Goal: Information Seeking & Learning: Learn about a topic

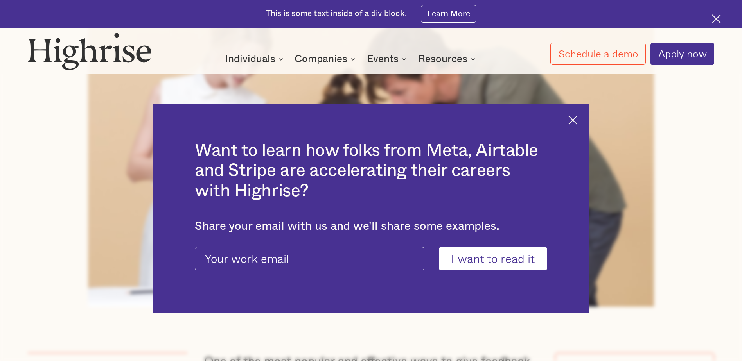
scroll to position [430, 0]
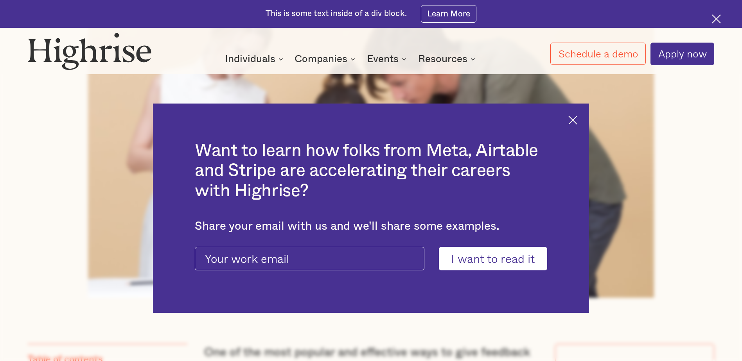
click at [577, 120] on img at bounding box center [572, 120] width 9 height 9
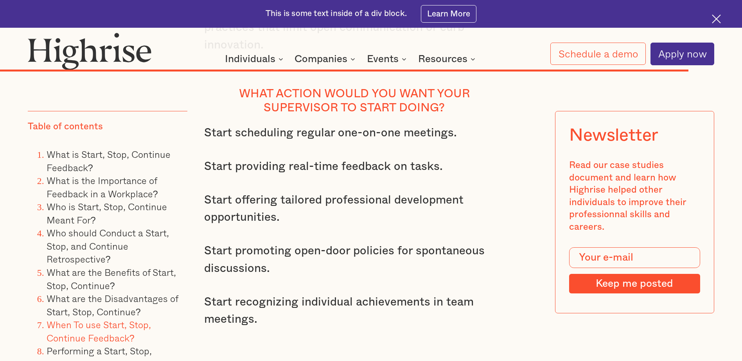
scroll to position [8484, 0]
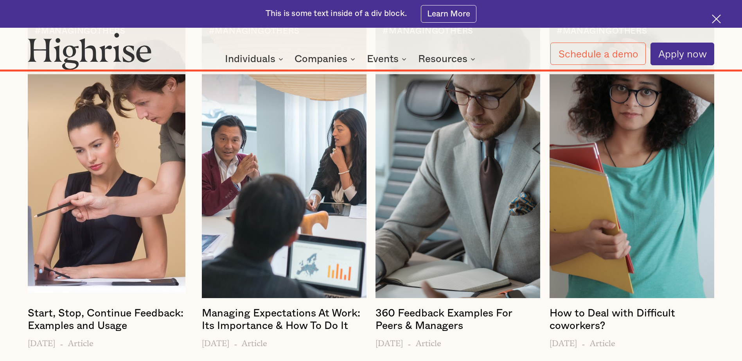
scroll to position [9266, 0]
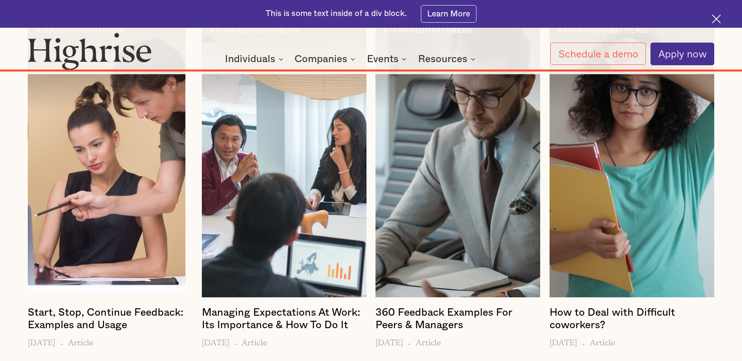
click at [585, 307] on h4 "How to Deal with Difficult coworkers?" at bounding box center [631, 319] width 165 height 25
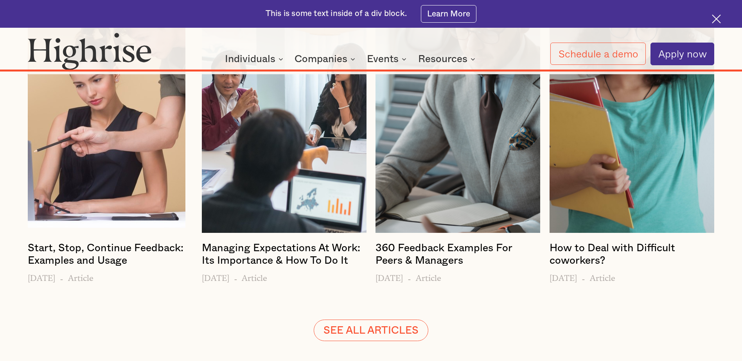
scroll to position [9344, 0]
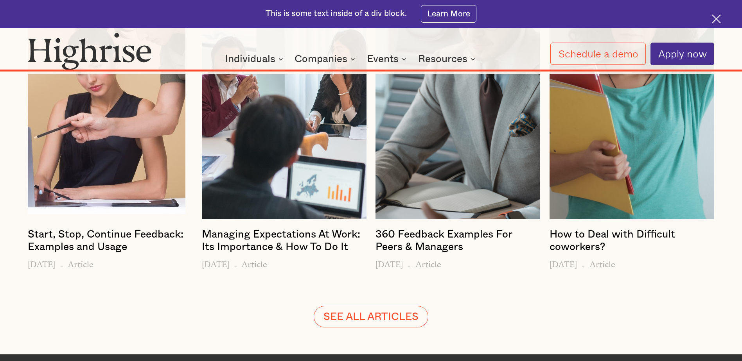
click at [581, 228] on h4 "How to Deal with Difficult coworkers?" at bounding box center [631, 240] width 165 height 25
click at [713, 17] on img at bounding box center [716, 18] width 9 height 9
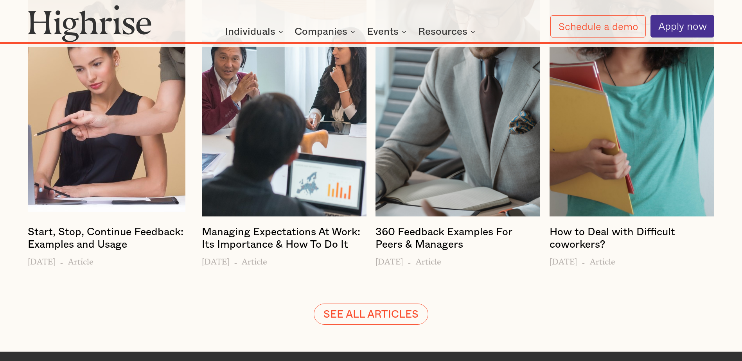
scroll to position [9316, 0]
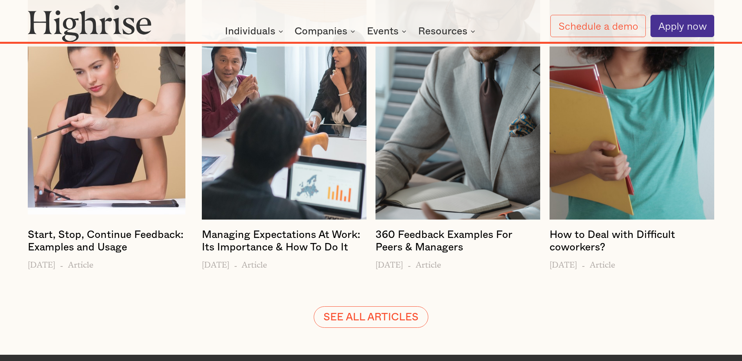
click at [588, 229] on h4 "How to Deal with Difficult coworkers?" at bounding box center [631, 241] width 165 height 25
click at [604, 229] on h4 "How to Deal with Difficult coworkers?" at bounding box center [631, 241] width 165 height 25
click at [362, 307] on link "SEE ALL ARTICLES" at bounding box center [371, 318] width 114 height 22
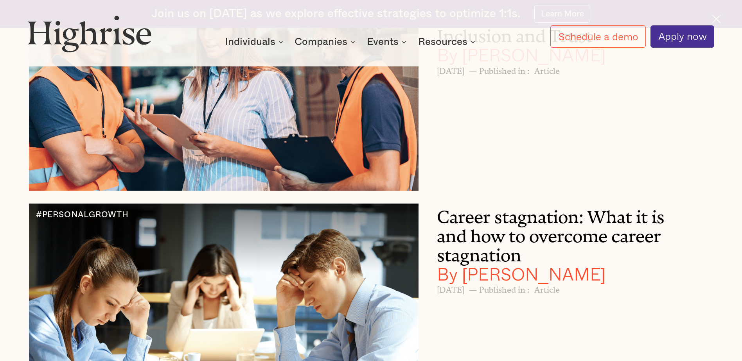
scroll to position [1212, 0]
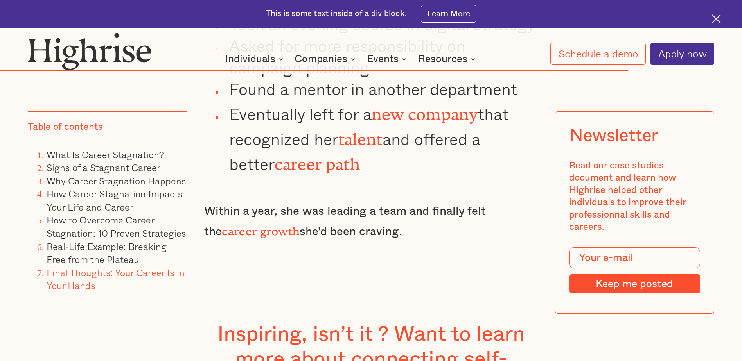
scroll to position [6834, 0]
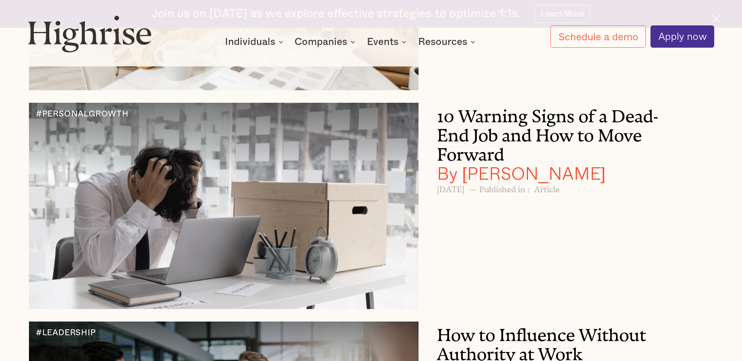
scroll to position [1642, 0]
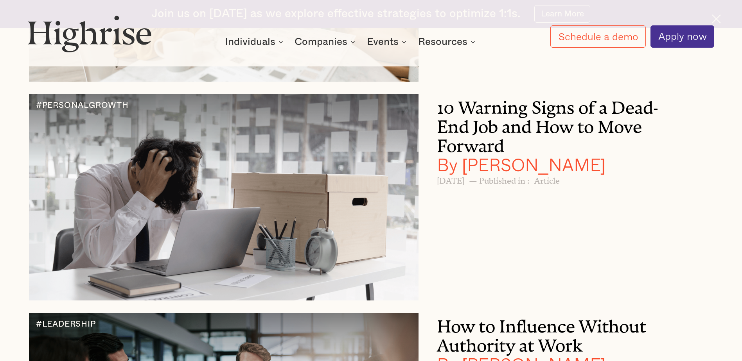
click at [557, 134] on h3 "10 Warning Signs of a Dead-End Job and How to Move Forward By Andrew Langat" at bounding box center [561, 134] width 248 height 80
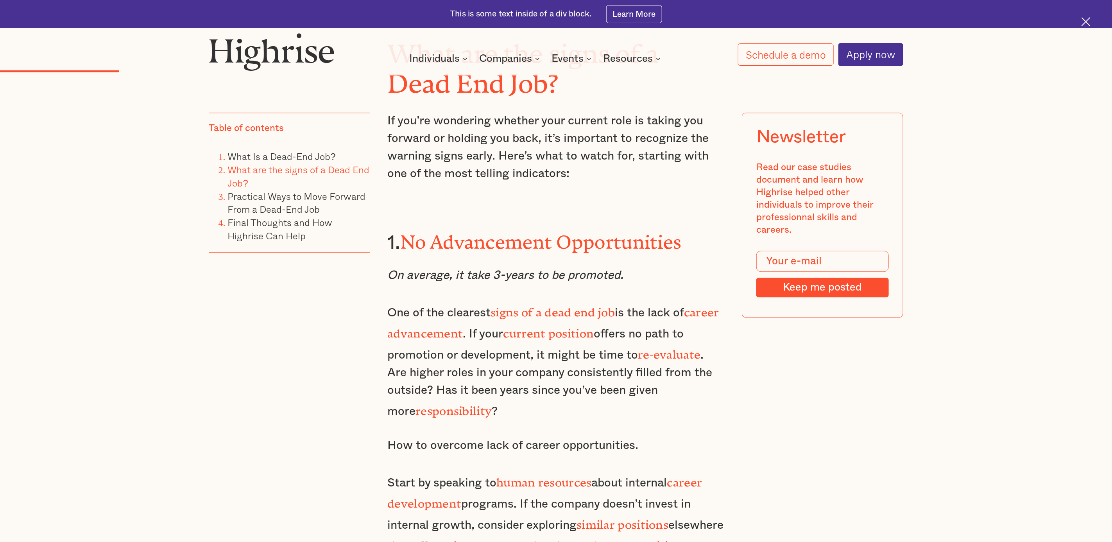
scroll to position [1447, 0]
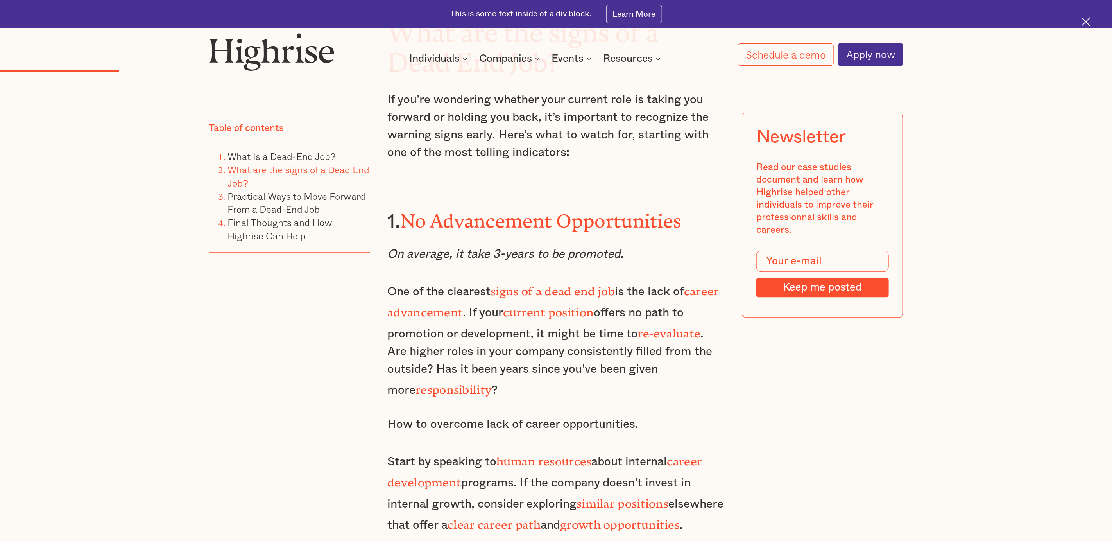
click at [713, 348] on p "One of the clearest signs of a dead end job is the lack of career advancement .…" at bounding box center [555, 340] width 337 height 120
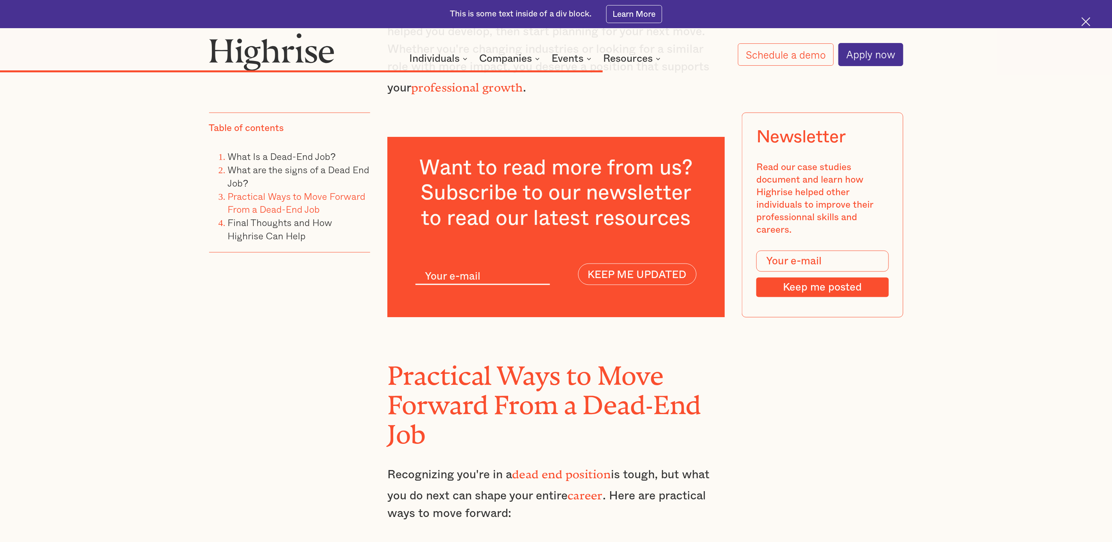
scroll to position [5200, 0]
